Goal: Information Seeking & Learning: Learn about a topic

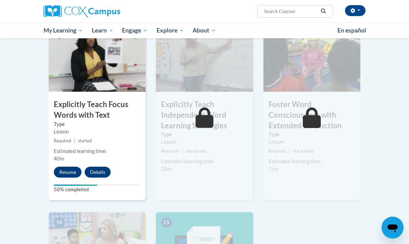
scroll to position [522, 0]
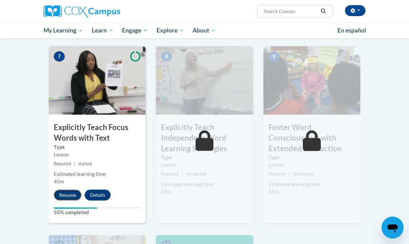
click at [74, 190] on button "Resume" at bounding box center [68, 195] width 28 height 11
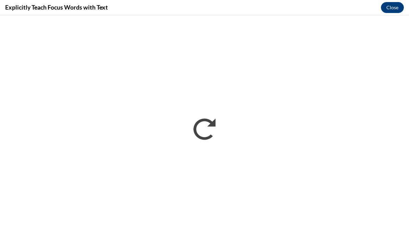
scroll to position [0, 0]
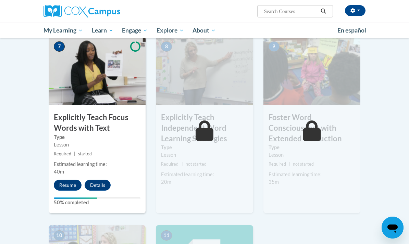
scroll to position [533, 0]
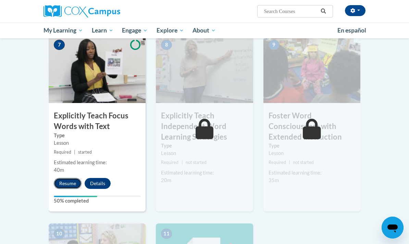
click at [70, 178] on button "Resume" at bounding box center [68, 183] width 28 height 11
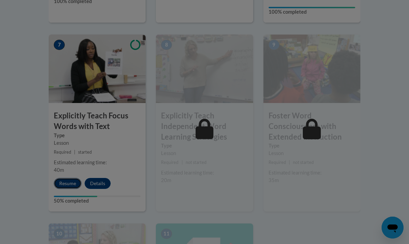
scroll to position [0, 0]
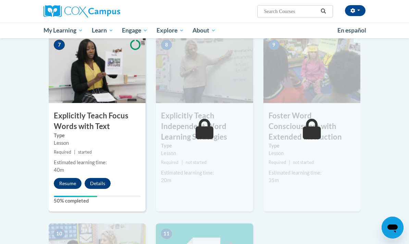
scroll to position [488, 0]
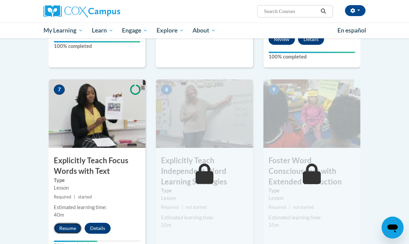
click at [70, 223] on button "Resume" at bounding box center [68, 228] width 28 height 11
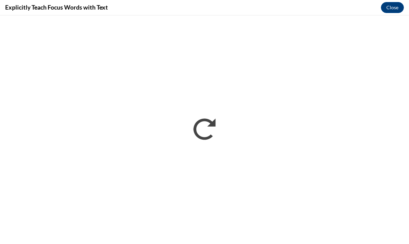
scroll to position [0, 0]
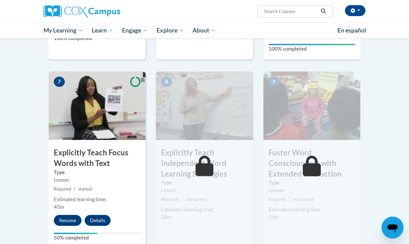
scroll to position [506, 0]
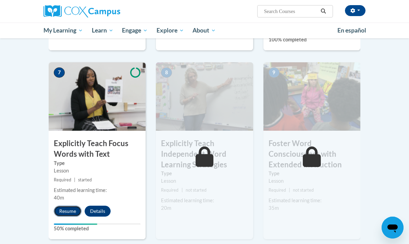
click at [72, 206] on button "Resume" at bounding box center [68, 211] width 28 height 11
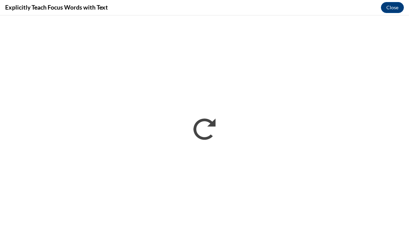
scroll to position [0, 0]
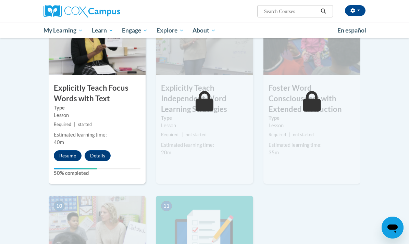
scroll to position [561, 0]
click at [77, 150] on button "Resume" at bounding box center [68, 155] width 28 height 11
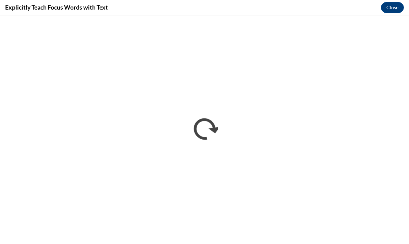
scroll to position [0, 0]
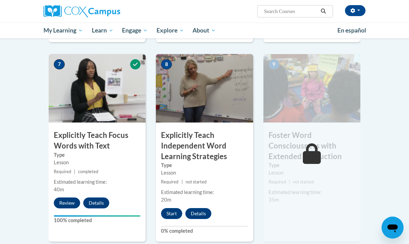
scroll to position [544, 0]
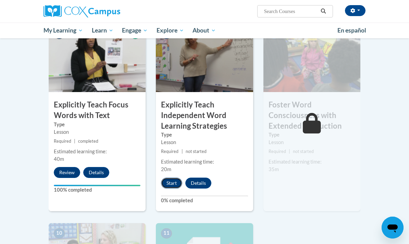
click at [174, 178] on button "Start" at bounding box center [171, 183] width 21 height 11
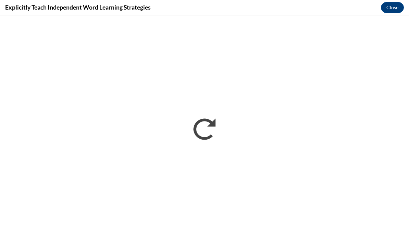
scroll to position [0, 0]
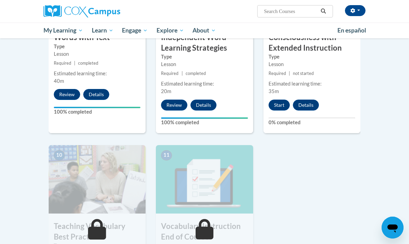
scroll to position [624, 0]
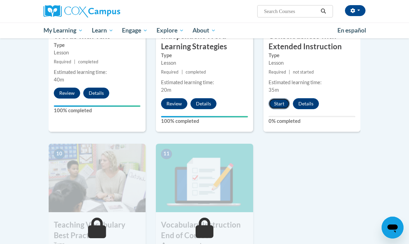
click at [279, 98] on button "Start" at bounding box center [279, 103] width 21 height 11
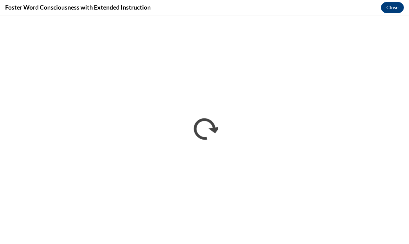
scroll to position [0, 0]
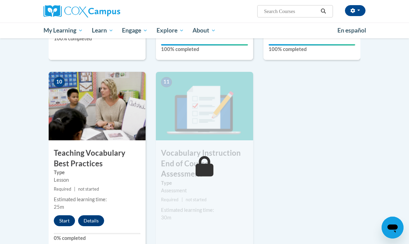
scroll to position [720, 0]
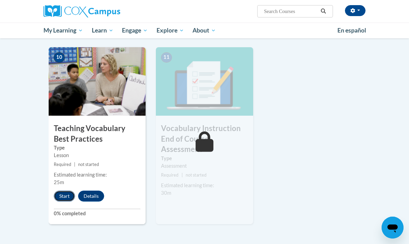
click at [65, 191] on button "Start" at bounding box center [64, 196] width 21 height 11
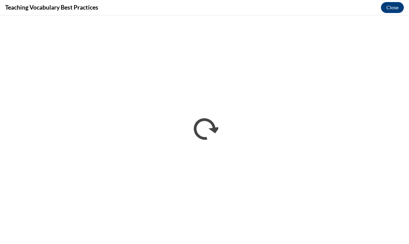
scroll to position [0, 0]
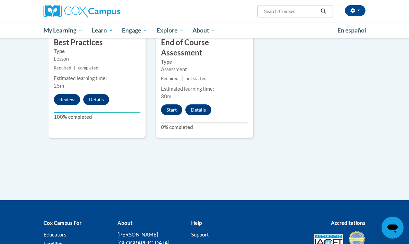
scroll to position [814, 0]
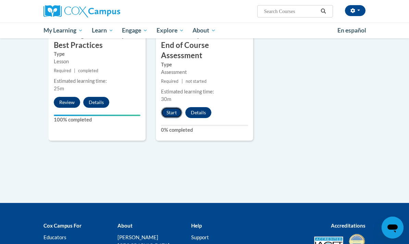
click at [173, 107] on button "Start" at bounding box center [171, 112] width 21 height 11
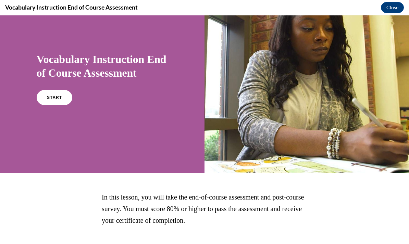
scroll to position [35, 0]
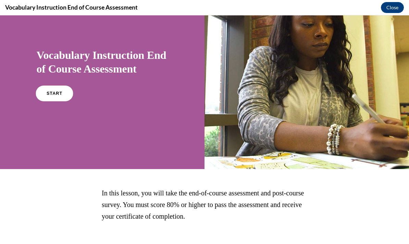
click at [65, 99] on link "START" at bounding box center [54, 94] width 37 height 16
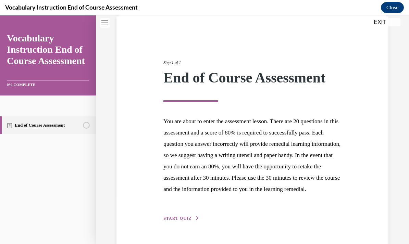
scroll to position [82, 0]
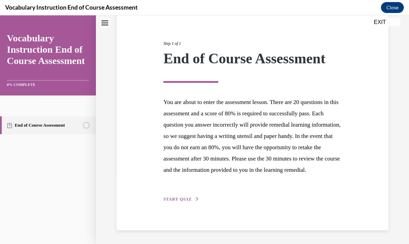
click at [180, 199] on span "START QUIZ" at bounding box center [177, 199] width 28 height 5
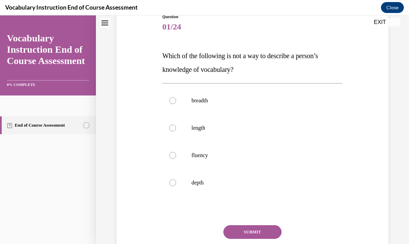
scroll to position [76, 0]
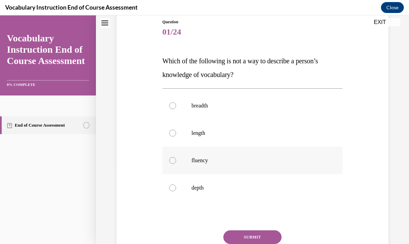
click at [224, 163] on p "fluency" at bounding box center [259, 160] width 134 height 7
click at [176, 163] on input "fluency" at bounding box center [172, 160] width 7 height 7
radio input "true"
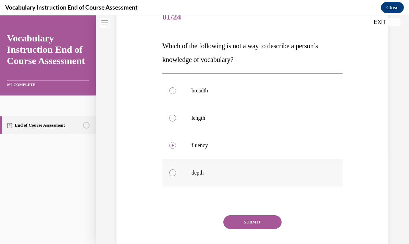
scroll to position [94, 0]
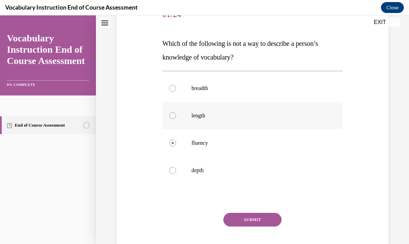
click at [205, 116] on p "length" at bounding box center [259, 115] width 134 height 7
click at [176, 116] on input "length" at bounding box center [172, 115] width 7 height 7
radio input "true"
click at [243, 220] on button "SUBMIT" at bounding box center [252, 220] width 58 height 14
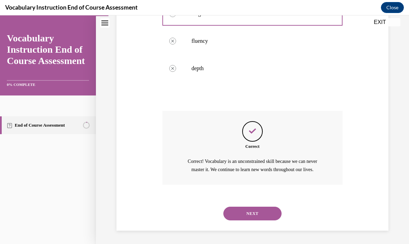
click at [244, 216] on button "NEXT" at bounding box center [252, 214] width 58 height 14
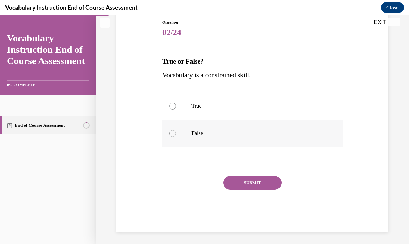
click at [222, 137] on label "False" at bounding box center [252, 133] width 180 height 27
click at [176, 137] on input "False" at bounding box center [172, 133] width 7 height 7
radio input "true"
click at [243, 183] on button "SUBMIT" at bounding box center [252, 183] width 58 height 14
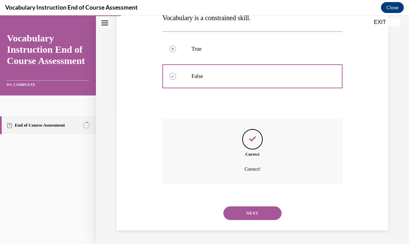
click at [247, 209] on button "NEXT" at bounding box center [252, 214] width 58 height 14
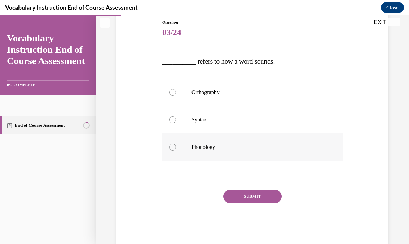
click at [232, 149] on p "Phonology" at bounding box center [259, 147] width 134 height 7
click at [176, 149] on input "Phonology" at bounding box center [172, 147] width 7 height 7
radio input "true"
click at [236, 195] on button "SUBMIT" at bounding box center [252, 197] width 58 height 14
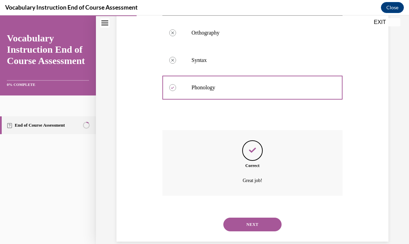
scroll to position [147, 0]
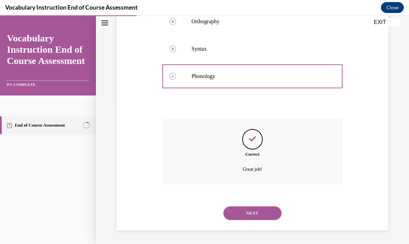
click at [244, 208] on button "NEXT" at bounding box center [252, 214] width 58 height 14
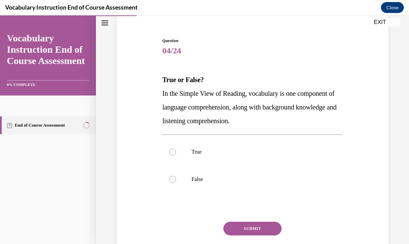
scroll to position [58, 0]
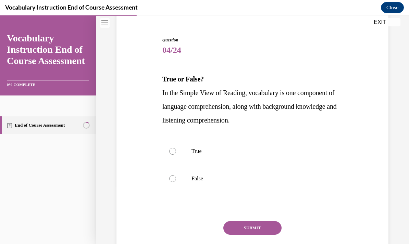
click at [244, 143] on label "True" at bounding box center [252, 151] width 180 height 27
click at [176, 148] on input "True" at bounding box center [172, 151] width 7 height 7
radio input "true"
click at [248, 228] on button "SUBMIT" at bounding box center [252, 228] width 58 height 14
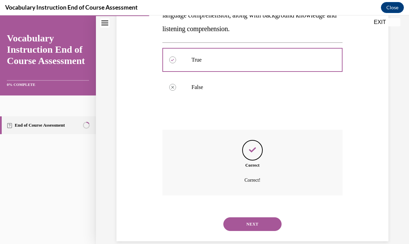
scroll to position [161, 0]
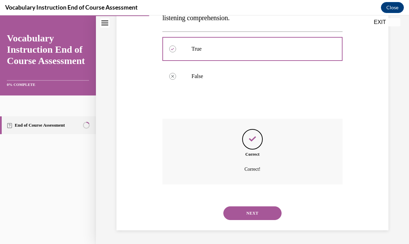
click at [258, 212] on button "NEXT" at bounding box center [252, 214] width 58 height 14
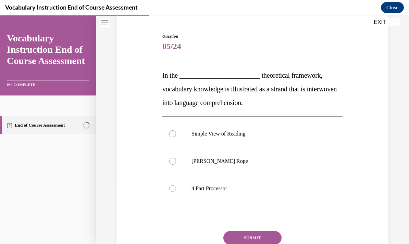
scroll to position [70, 0]
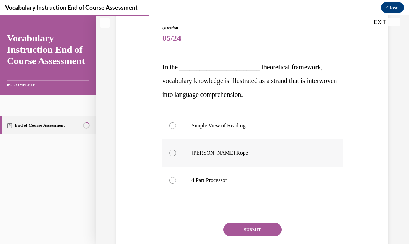
click at [243, 149] on label "Scarborough's Rope" at bounding box center [252, 152] width 180 height 27
click at [176, 150] on input "Scarborough's Rope" at bounding box center [172, 153] width 7 height 7
radio input "true"
click at [244, 230] on button "SUBMIT" at bounding box center [252, 230] width 58 height 14
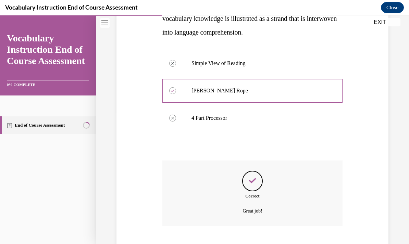
scroll to position [174, 0]
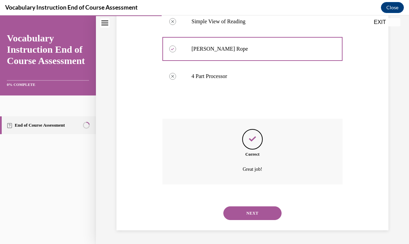
click at [249, 212] on button "NEXT" at bounding box center [252, 214] width 58 height 14
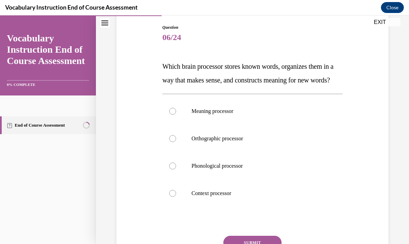
scroll to position [71, 0]
click at [245, 148] on label "Orthographic processor" at bounding box center [252, 138] width 180 height 27
click at [176, 142] on input "Orthographic processor" at bounding box center [172, 138] width 7 height 7
radio input "true"
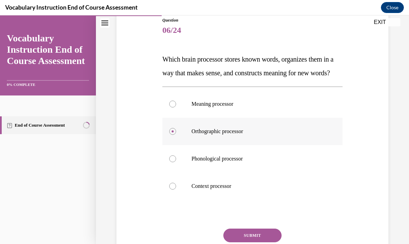
scroll to position [78, 0]
click at [254, 118] on label "Meaning processor" at bounding box center [252, 103] width 180 height 27
click at [176, 107] on input "Meaning processor" at bounding box center [172, 103] width 7 height 7
radio input "true"
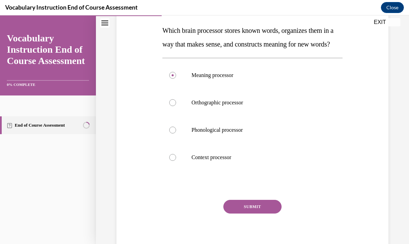
click at [256, 214] on button "SUBMIT" at bounding box center [252, 207] width 58 height 14
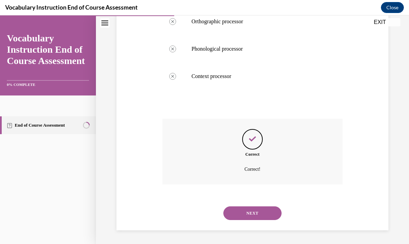
scroll to position [202, 0]
click at [256, 217] on button "NEXT" at bounding box center [252, 214] width 58 height 14
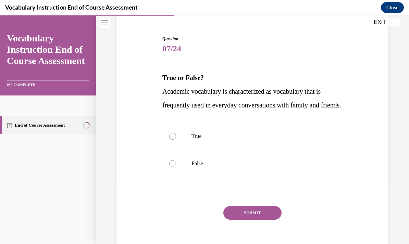
scroll to position [61, 0]
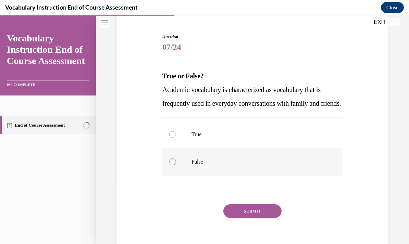
click at [204, 166] on p "False" at bounding box center [259, 162] width 134 height 7
click at [176, 166] on input "False" at bounding box center [172, 162] width 7 height 7
radio input "true"
click at [250, 218] on button "SUBMIT" at bounding box center [252, 212] width 58 height 14
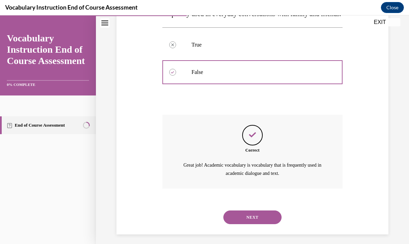
scroll to position [169, 0]
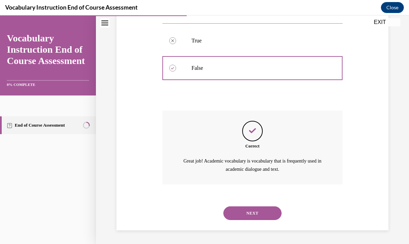
click at [257, 207] on button "NEXT" at bounding box center [252, 214] width 58 height 14
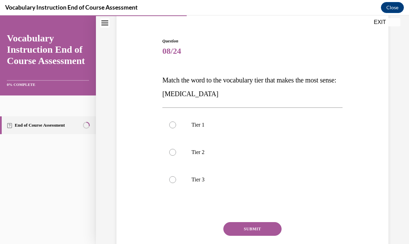
scroll to position [58, 0]
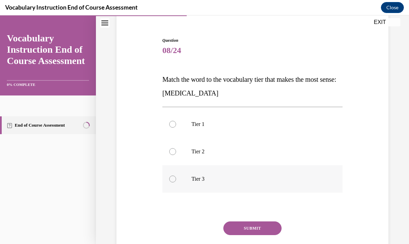
click at [227, 177] on p "Tier 3" at bounding box center [259, 179] width 134 height 7
click at [176, 177] on input "Tier 3" at bounding box center [172, 179] width 7 height 7
radio input "true"
click at [243, 229] on button "SUBMIT" at bounding box center [252, 229] width 58 height 14
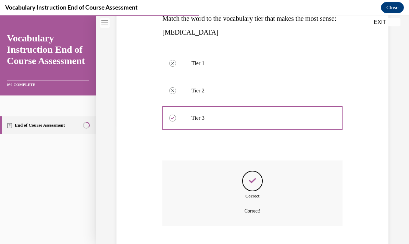
scroll to position [161, 0]
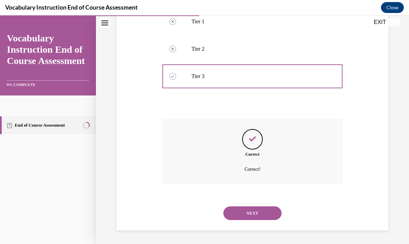
click at [255, 214] on button "NEXT" at bounding box center [252, 214] width 58 height 14
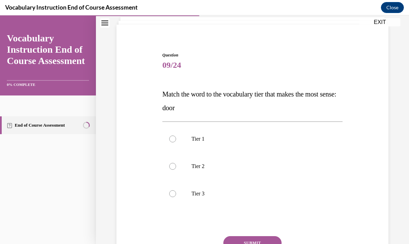
scroll to position [57, 0]
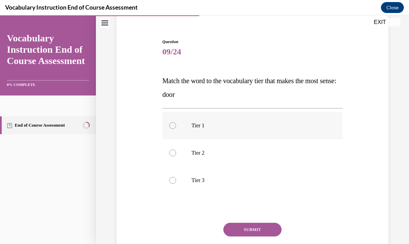
click at [224, 124] on p "Tier 1" at bounding box center [259, 125] width 134 height 7
click at [176, 124] on input "Tier 1" at bounding box center [172, 125] width 7 height 7
radio input "true"
click at [245, 222] on div "Question 09/24 Match the word to the vocabulary tier that makes the most sense:…" at bounding box center [252, 159] width 180 height 241
click at [246, 227] on button "SUBMIT" at bounding box center [252, 230] width 58 height 14
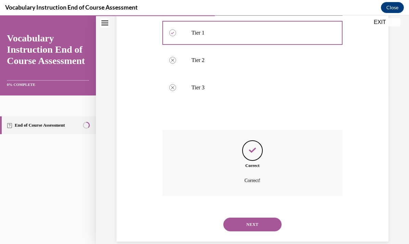
scroll to position [161, 0]
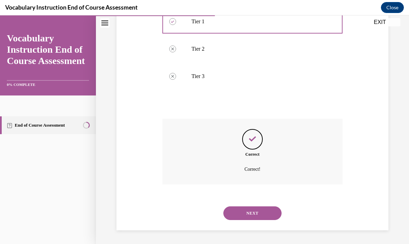
click at [253, 215] on button "NEXT" at bounding box center [252, 214] width 58 height 14
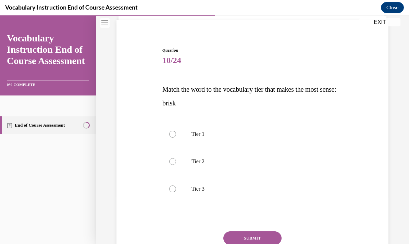
scroll to position [50, 0]
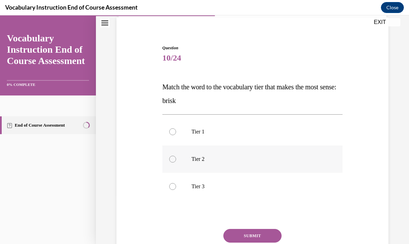
click at [226, 166] on label "Tier 2" at bounding box center [252, 159] width 180 height 27
click at [176, 163] on input "Tier 2" at bounding box center [172, 159] width 7 height 7
radio input "true"
click at [248, 232] on button "SUBMIT" at bounding box center [252, 236] width 58 height 14
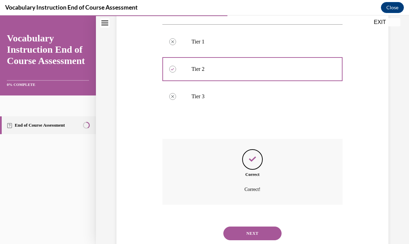
scroll to position [161, 0]
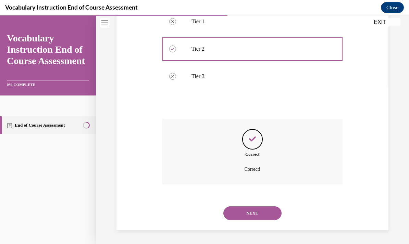
click at [251, 211] on button "NEXT" at bounding box center [252, 214] width 58 height 14
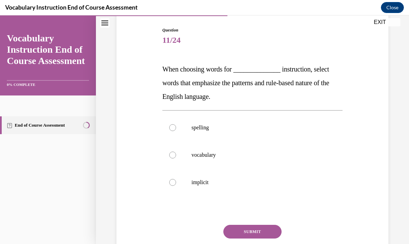
scroll to position [69, 0]
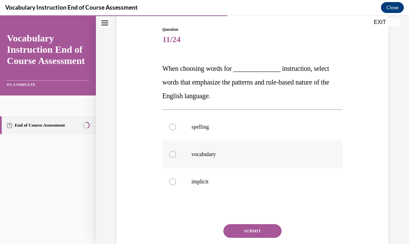
click at [217, 157] on p "vocabulary" at bounding box center [259, 154] width 134 height 7
click at [176, 157] on input "vocabulary" at bounding box center [172, 154] width 7 height 7
radio input "true"
click at [239, 232] on button "SUBMIT" at bounding box center [252, 231] width 58 height 14
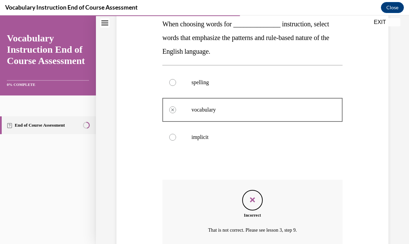
scroll to position [113, 0]
click at [224, 79] on label "spelling" at bounding box center [252, 82] width 180 height 27
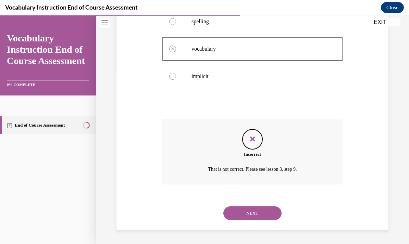
click at [248, 214] on button "NEXT" at bounding box center [252, 214] width 58 height 14
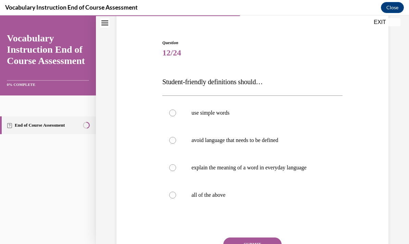
scroll to position [58, 0]
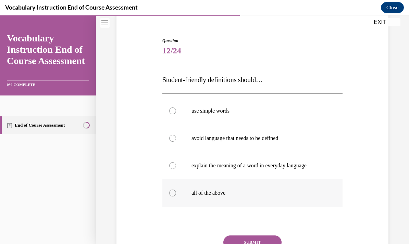
click at [279, 187] on label "all of the above" at bounding box center [252, 193] width 180 height 27
click at [176, 190] on input "all of the above" at bounding box center [172, 193] width 7 height 7
radio input "true"
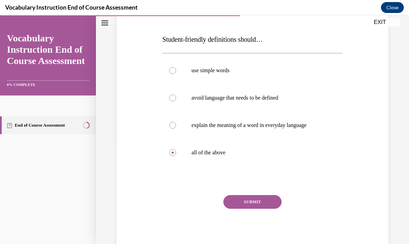
click at [264, 199] on button "SUBMIT" at bounding box center [252, 202] width 58 height 14
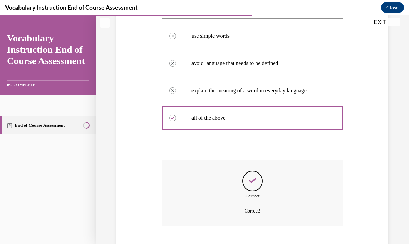
scroll to position [174, 0]
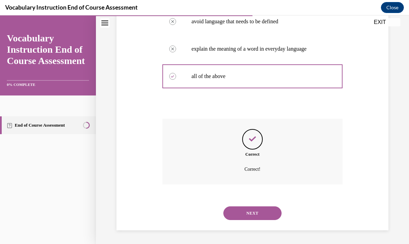
click at [246, 214] on button "NEXT" at bounding box center [252, 214] width 58 height 14
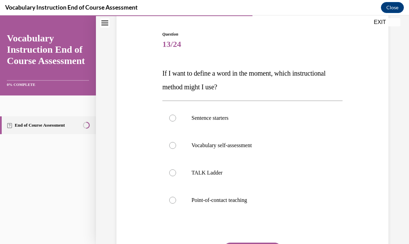
scroll to position [65, 0]
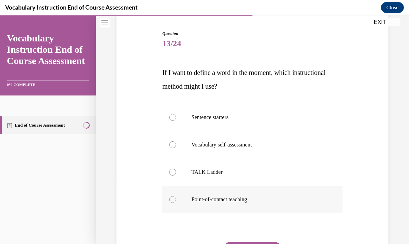
click at [243, 200] on p "Point-of-contact teaching" at bounding box center [259, 199] width 134 height 7
click at [176, 200] on input "Point-of-contact teaching" at bounding box center [172, 199] width 7 height 7
radio input "true"
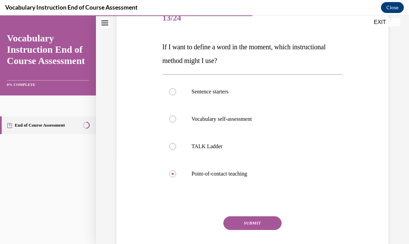
click at [243, 220] on button "SUBMIT" at bounding box center [252, 224] width 58 height 14
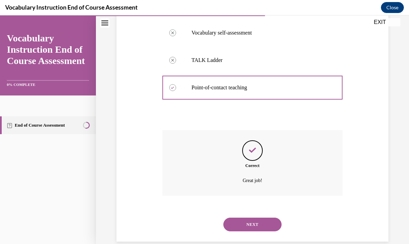
scroll to position [188, 0]
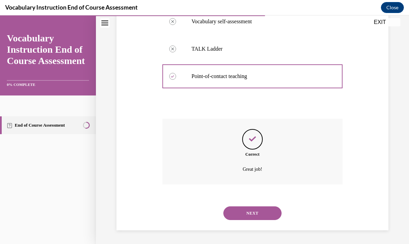
click at [243, 219] on button "NEXT" at bounding box center [252, 214] width 58 height 14
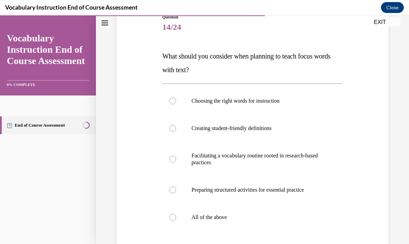
scroll to position [84, 0]
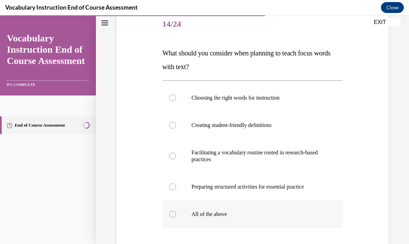
click at [280, 209] on label "All of the above" at bounding box center [252, 214] width 180 height 27
click at [176, 211] on input "All of the above" at bounding box center [172, 214] width 7 height 7
radio input "true"
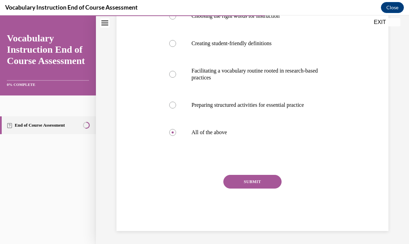
click at [271, 181] on button "SUBMIT" at bounding box center [252, 182] width 58 height 14
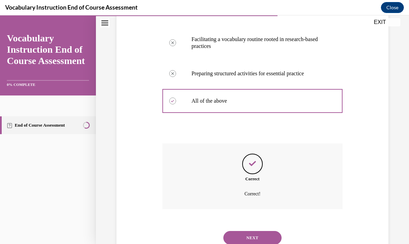
scroll to position [222, 0]
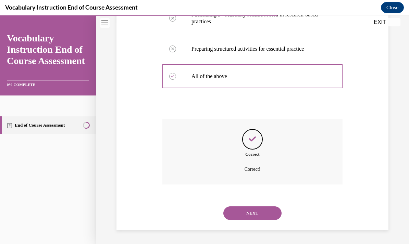
click at [255, 214] on button "NEXT" at bounding box center [252, 214] width 58 height 14
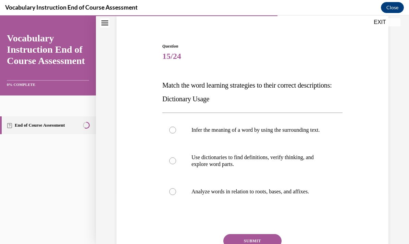
scroll to position [70, 0]
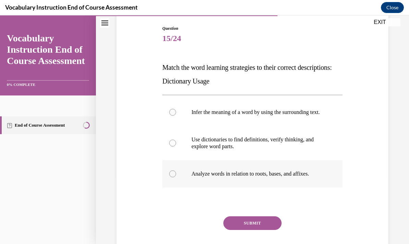
click at [262, 188] on label "Analyze words in relation to roots, bases, and affixes." at bounding box center [252, 173] width 180 height 27
click at [176, 178] on input "Analyze words in relation to roots, bases, and affixes." at bounding box center [172, 174] width 7 height 7
radio input "true"
click at [258, 159] on label "Use dictionaries to find definitions, verify thinking, and explore word parts." at bounding box center [252, 143] width 180 height 34
click at [176, 147] on input "Use dictionaries to find definitions, verify thinking, and explore word parts." at bounding box center [172, 143] width 7 height 7
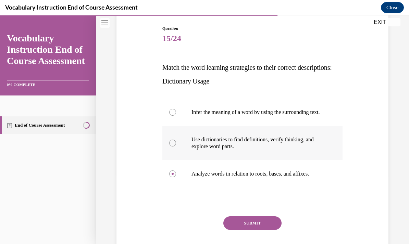
radio input "true"
click at [252, 230] on button "SUBMIT" at bounding box center [252, 224] width 58 height 14
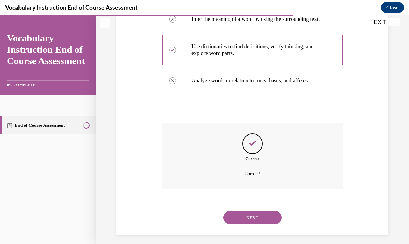
scroll to position [174, 0]
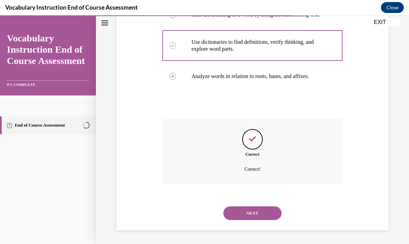
click at [249, 205] on div "NEXT" at bounding box center [252, 213] width 180 height 27
click at [249, 212] on button "NEXT" at bounding box center [252, 214] width 58 height 14
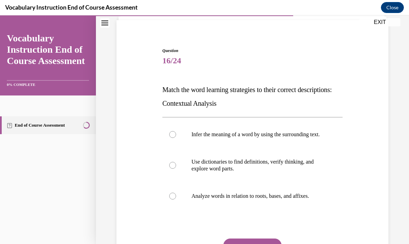
scroll to position [54, 0]
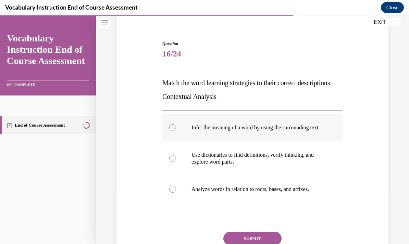
click at [252, 128] on p "Infer the meaning of a word by using the surrounding text." at bounding box center [259, 127] width 134 height 7
click at [176, 128] on input "Infer the meaning of a word by using the surrounding text." at bounding box center [172, 127] width 7 height 7
radio input "true"
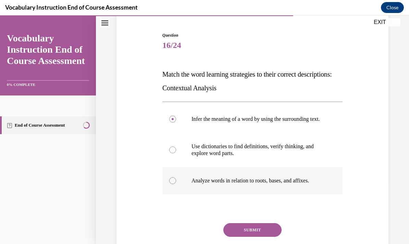
scroll to position [64, 0]
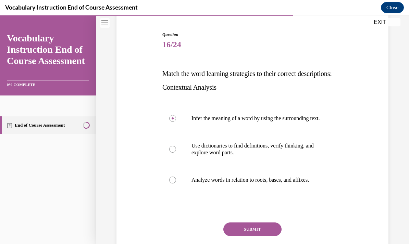
click at [252, 234] on button "SUBMIT" at bounding box center [252, 230] width 58 height 14
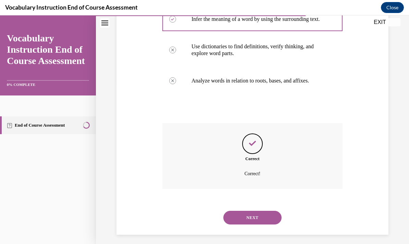
scroll to position [174, 0]
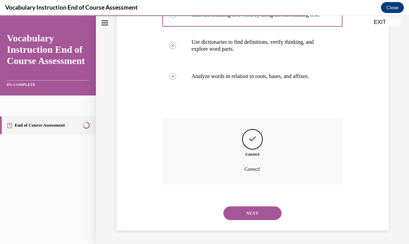
click at [253, 211] on button "NEXT" at bounding box center [252, 214] width 58 height 14
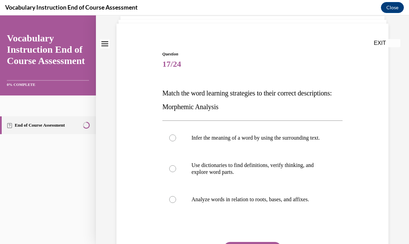
scroll to position [51, 0]
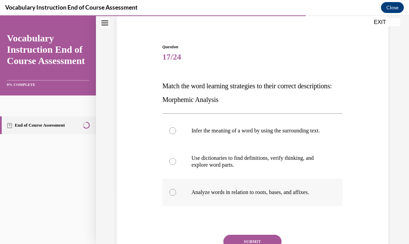
click at [248, 194] on label "Analyze words in relation to roots, bases, and affixes." at bounding box center [252, 192] width 180 height 27
click at [176, 194] on input "Analyze words in relation to roots, bases, and affixes." at bounding box center [172, 192] width 7 height 7
radio input "true"
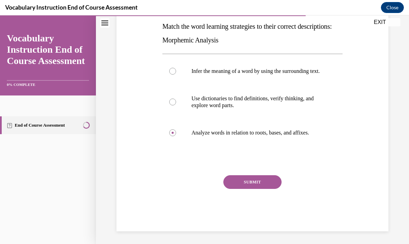
click at [249, 189] on button "SUBMIT" at bounding box center [252, 182] width 58 height 14
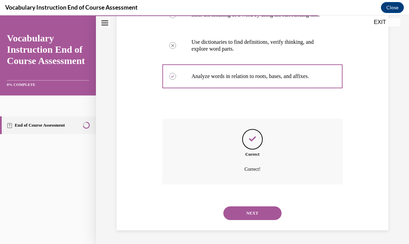
click at [249, 215] on button "NEXT" at bounding box center [252, 214] width 58 height 14
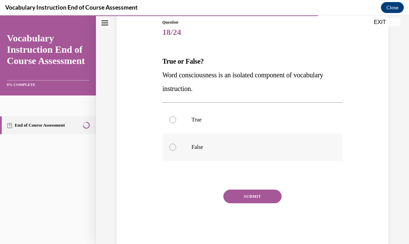
click at [230, 147] on p "False" at bounding box center [259, 147] width 134 height 7
click at [176, 147] on input "False" at bounding box center [172, 147] width 7 height 7
radio input "true"
click at [247, 195] on button "SUBMIT" at bounding box center [252, 197] width 58 height 14
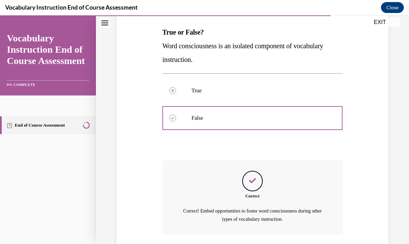
scroll to position [155, 0]
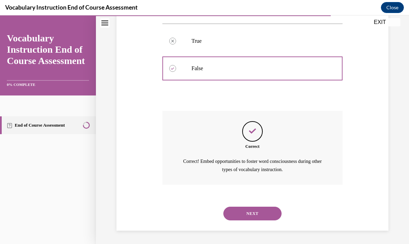
click at [248, 212] on button "NEXT" at bounding box center [252, 214] width 58 height 14
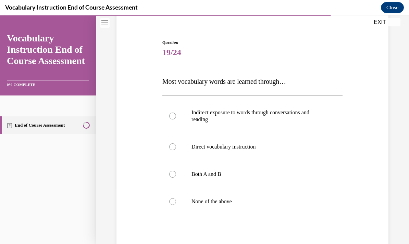
scroll to position [58, 0]
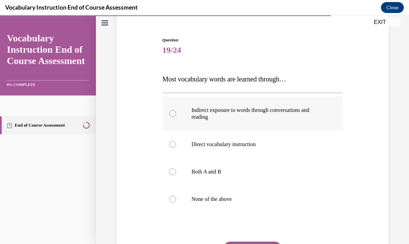
click at [249, 125] on label "Indirect exposure to words through conversations and reading" at bounding box center [252, 114] width 180 height 34
click at [176, 117] on input "Indirect exposure to words through conversations and reading" at bounding box center [172, 113] width 7 height 7
radio input "true"
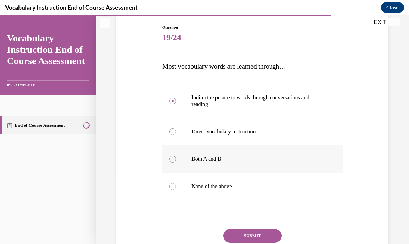
scroll to position [78, 0]
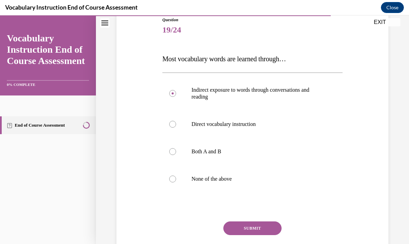
click at [257, 218] on div "Question 19/24 Most vocabulary words are learned through… Indirect exposure to …" at bounding box center [252, 147] width 180 height 261
click at [258, 222] on button "SUBMIT" at bounding box center [252, 229] width 58 height 14
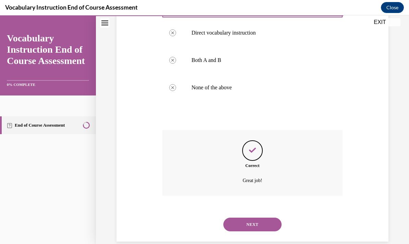
scroll to position [181, 0]
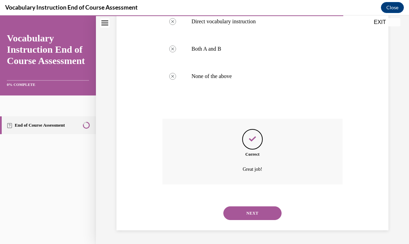
click at [257, 218] on button "NEXT" at bounding box center [252, 214] width 58 height 14
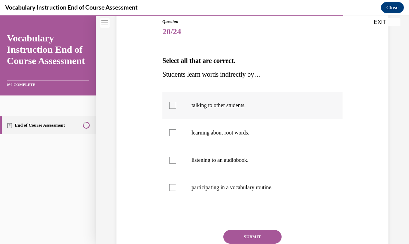
scroll to position [81, 0]
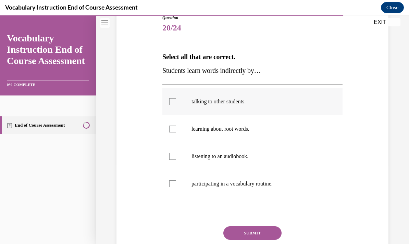
click at [286, 98] on p "talking to other students." at bounding box center [259, 101] width 134 height 7
click at [176, 98] on input "talking to other students." at bounding box center [172, 101] width 7 height 7
checkbox input "true"
click at [278, 129] on p "learning about root words." at bounding box center [259, 129] width 134 height 7
click at [176, 129] on input "learning about root words." at bounding box center [172, 129] width 7 height 7
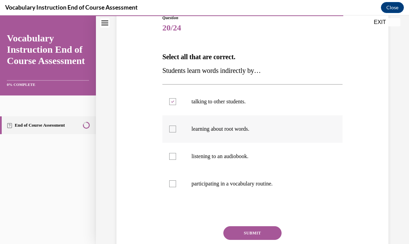
checkbox input "true"
click at [276, 159] on p "listening to an audiobook." at bounding box center [259, 156] width 134 height 7
click at [176, 159] on input "listening to an audiobook." at bounding box center [172, 156] width 7 height 7
checkbox input "true"
click at [277, 187] on label "participating in a vocabulary routine." at bounding box center [252, 183] width 180 height 27
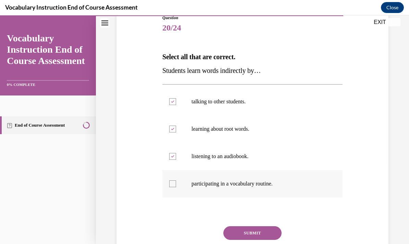
click at [176, 187] on input "participating in a vocabulary routine." at bounding box center [172, 184] width 7 height 7
checkbox input "true"
click at [262, 126] on p "learning about root words." at bounding box center [259, 129] width 134 height 7
click at [273, 131] on p "learning about root words." at bounding box center [259, 129] width 134 height 7
click at [176, 131] on input "learning about root words." at bounding box center [172, 129] width 7 height 7
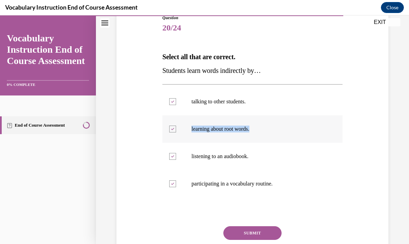
checkbox input "false"
click at [252, 230] on button "SUBMIT" at bounding box center [252, 234] width 58 height 14
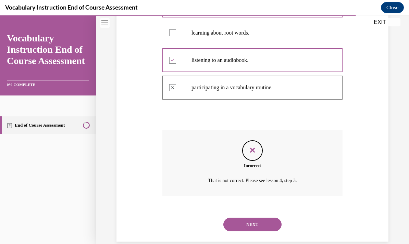
scroll to position [188, 0]
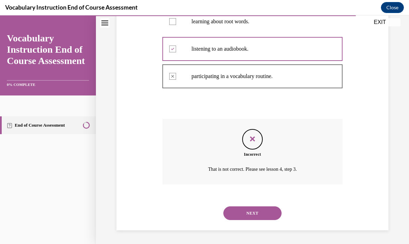
click at [245, 25] on label "learning about root words." at bounding box center [252, 21] width 180 height 27
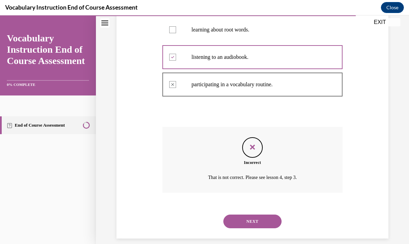
scroll to position [181, 0]
click at [249, 223] on button "NEXT" at bounding box center [252, 221] width 58 height 14
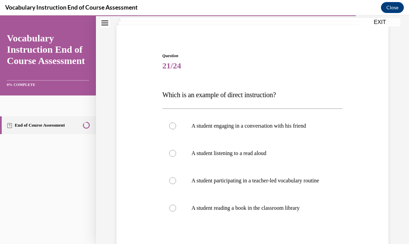
scroll to position [49, 0]
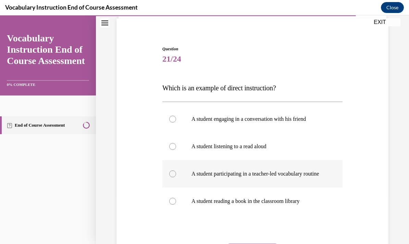
click at [316, 178] on p "A student participating in a teacher-led vocabulary routine" at bounding box center [259, 174] width 134 height 7
click at [176, 178] on input "A student participating in a teacher-led vocabulary routine" at bounding box center [172, 174] width 7 height 7
radio input "true"
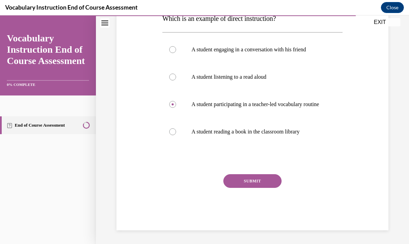
click at [271, 181] on button "SUBMIT" at bounding box center [252, 181] width 58 height 14
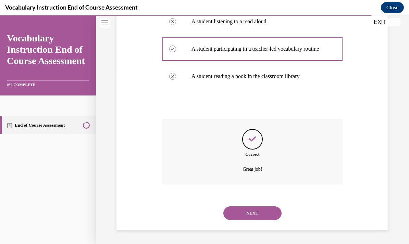
scroll to position [181, 0]
click at [260, 211] on button "NEXT" at bounding box center [252, 214] width 58 height 14
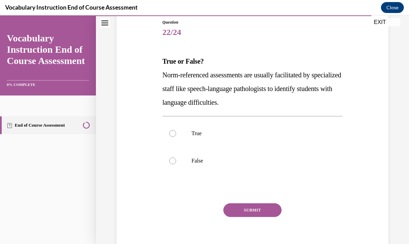
scroll to position [89, 0]
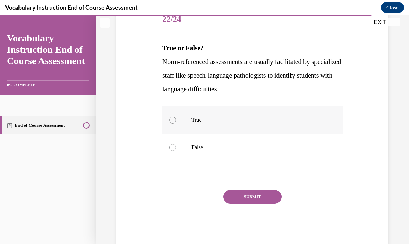
click at [231, 119] on p "True" at bounding box center [259, 120] width 134 height 7
click at [176, 119] on input "True" at bounding box center [172, 120] width 7 height 7
radio input "true"
click at [248, 197] on button "SUBMIT" at bounding box center [252, 197] width 58 height 14
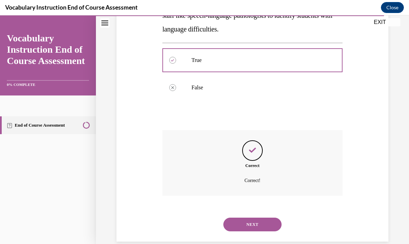
scroll to position [161, 0]
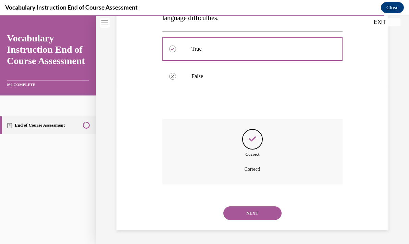
click at [253, 216] on button "NEXT" at bounding box center [252, 214] width 58 height 14
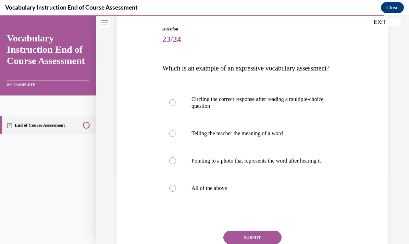
scroll to position [73, 0]
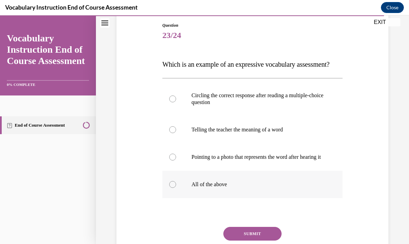
click at [241, 188] on p "All of the above" at bounding box center [259, 184] width 134 height 7
click at [176, 188] on input "All of the above" at bounding box center [172, 184] width 7 height 7
radio input "true"
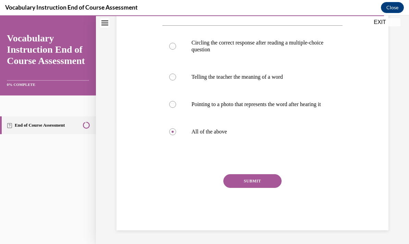
click at [249, 185] on button "SUBMIT" at bounding box center [252, 181] width 58 height 14
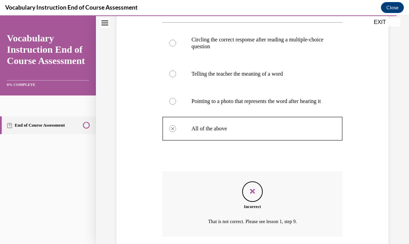
scroll to position [127, 0]
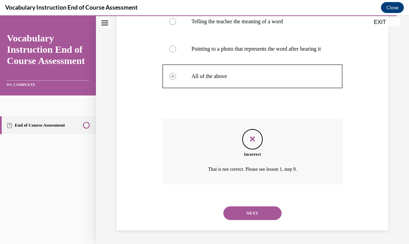
click at [244, 217] on button "NEXT" at bounding box center [252, 214] width 58 height 14
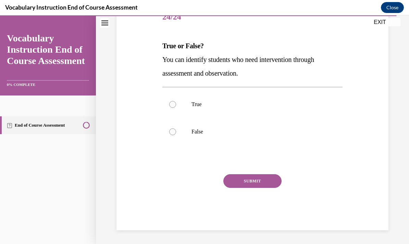
scroll to position [76, 0]
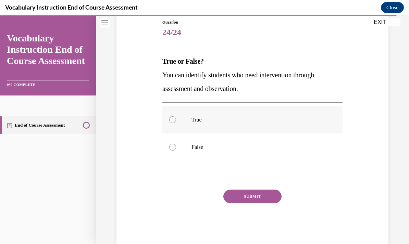
click at [234, 119] on p "True" at bounding box center [259, 120] width 134 height 7
click at [176, 119] on input "True" at bounding box center [172, 120] width 7 height 7
radio input "true"
click at [249, 197] on button "SUBMIT" at bounding box center [252, 197] width 58 height 14
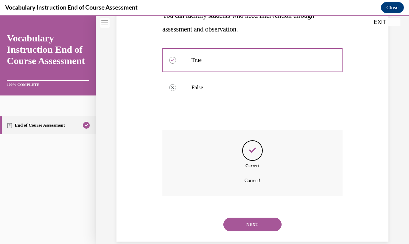
scroll to position [147, 0]
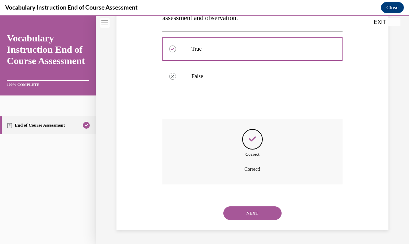
click at [251, 212] on button "NEXT" at bounding box center [252, 214] width 58 height 14
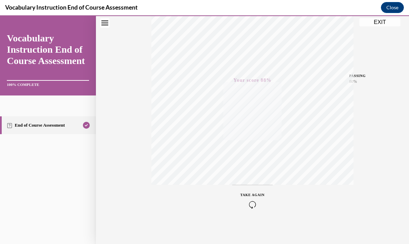
scroll to position [122, 0]
click at [379, 20] on button "EXIT" at bounding box center [380, 22] width 41 height 8
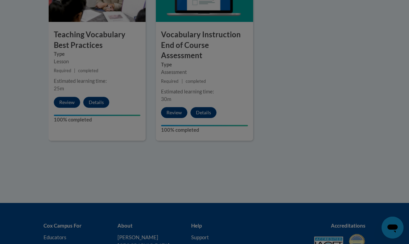
scroll to position [789, 0]
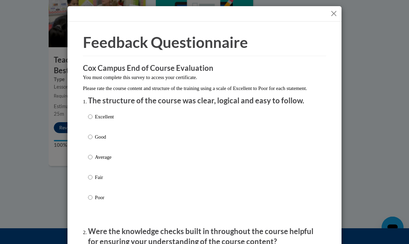
click at [335, 11] on button "Close" at bounding box center [334, 13] width 9 height 9
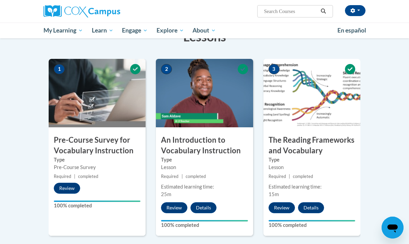
scroll to position [0, 0]
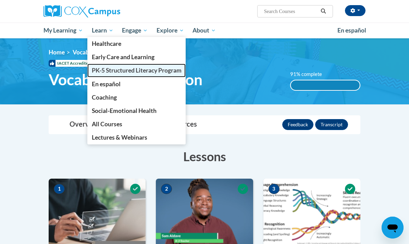
click at [109, 66] on link "PK-5 Structured Literacy Program" at bounding box center [136, 70] width 99 height 13
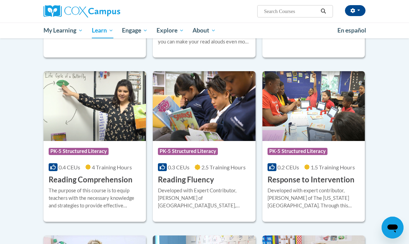
scroll to position [568, 0]
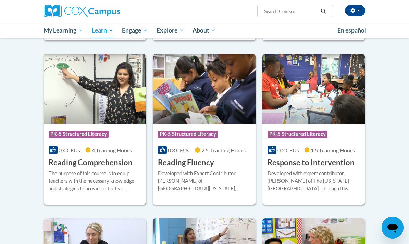
click at [94, 158] on h3 "Reading Comprehension" at bounding box center [91, 163] width 84 height 11
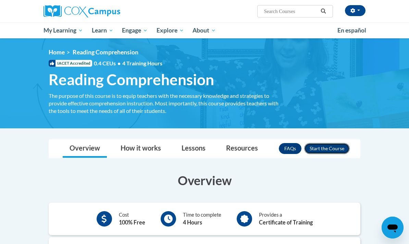
click at [318, 149] on button "Enroll" at bounding box center [327, 148] width 46 height 11
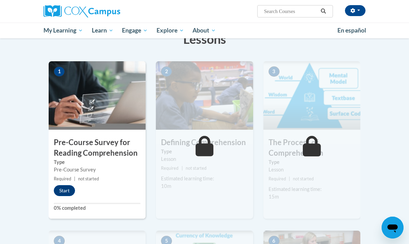
scroll to position [118, 0]
